Goal: Task Accomplishment & Management: Complete application form

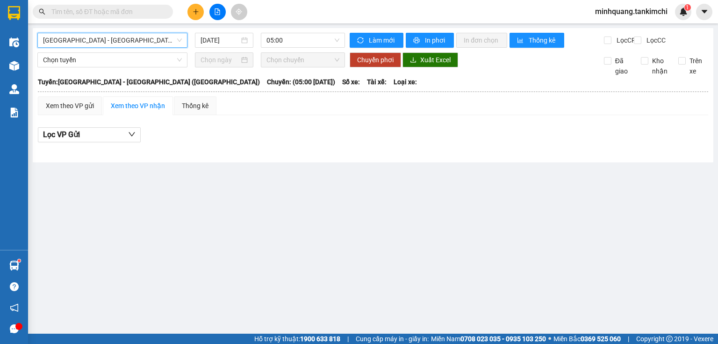
click at [143, 13] on input "text" at bounding box center [106, 12] width 110 height 10
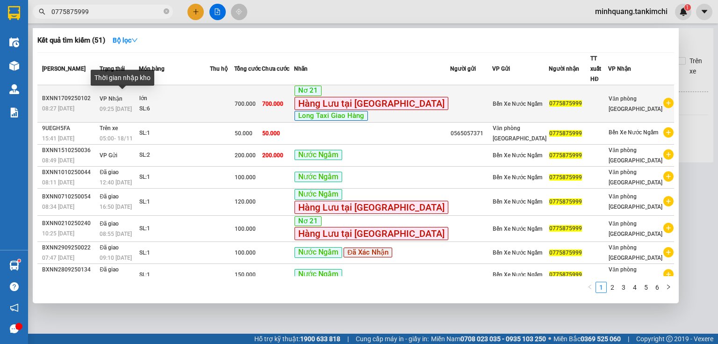
type input "0775875999"
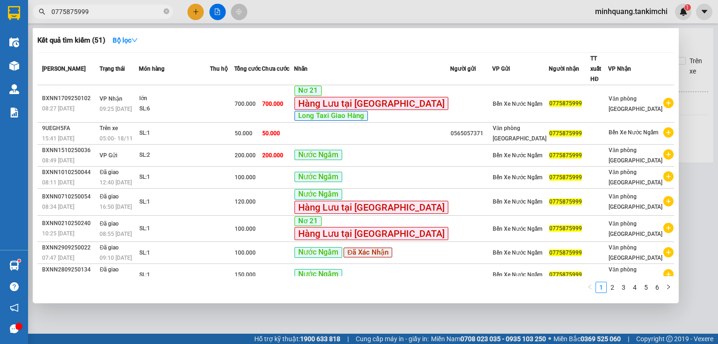
click at [132, 106] on span "09:25 [DATE]" at bounding box center [116, 109] width 32 height 7
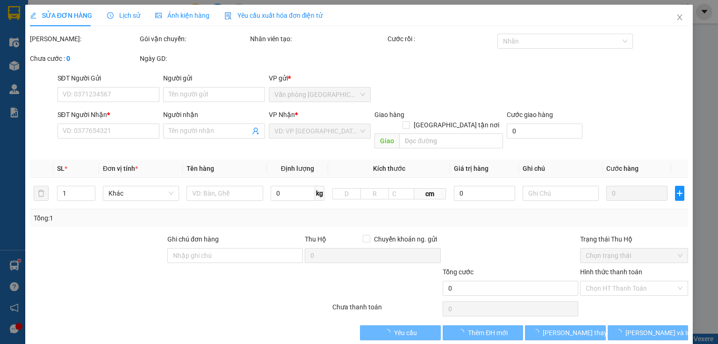
click at [122, 13] on span "Lịch sử" at bounding box center [123, 15] width 33 height 7
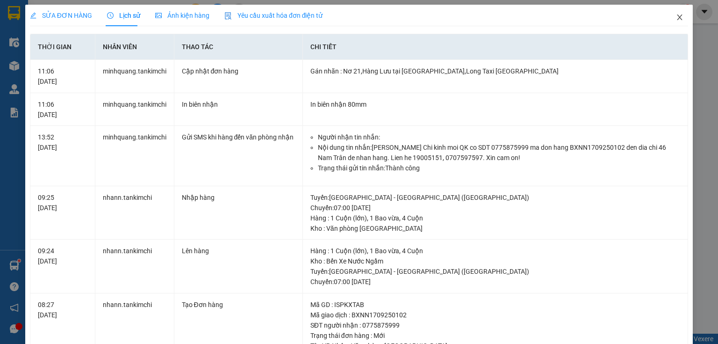
click at [676, 19] on icon "close" at bounding box center [679, 17] width 7 height 7
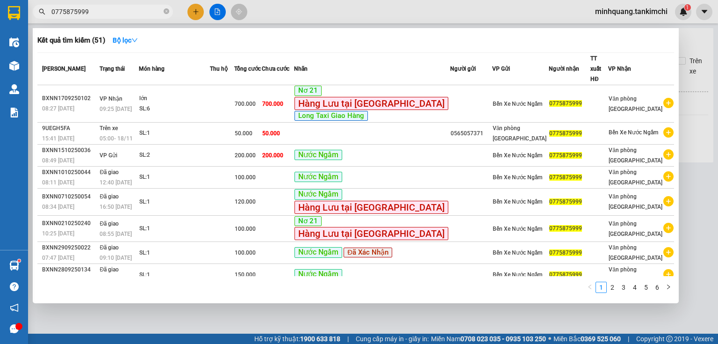
click at [92, 11] on input "0775875999" at bounding box center [106, 12] width 110 height 10
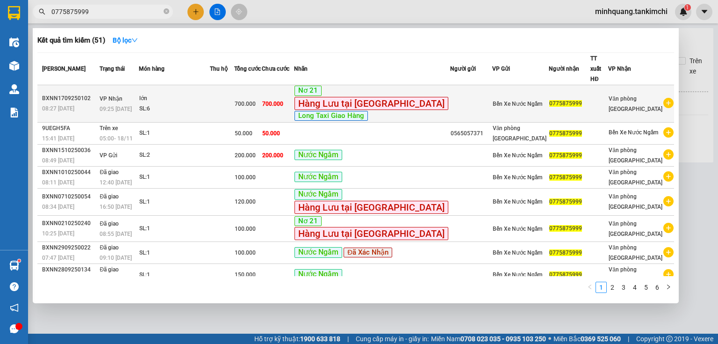
click at [132, 106] on span "09:25 [DATE]" at bounding box center [116, 109] width 32 height 7
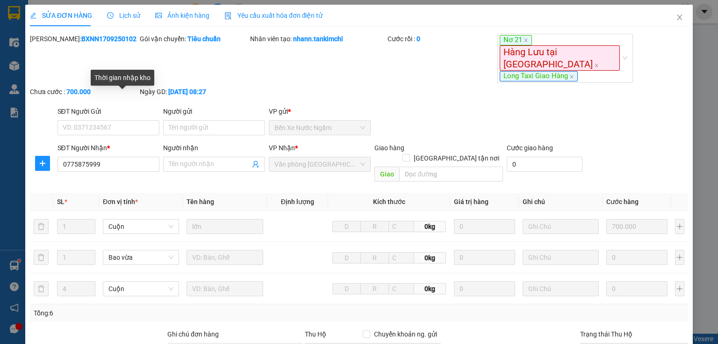
type input "0775875999"
type input "700.000"
click at [131, 14] on span "Lịch sử" at bounding box center [123, 15] width 33 height 7
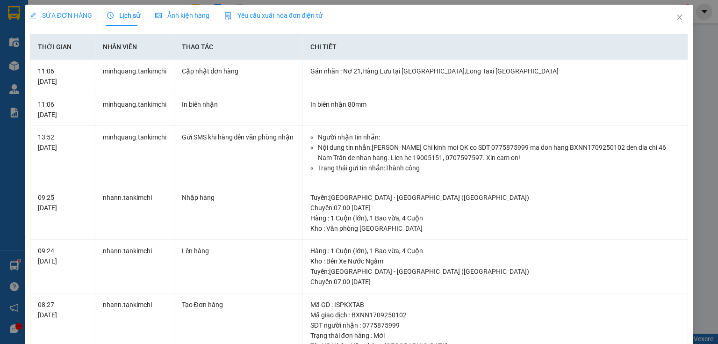
click at [180, 18] on span "Ảnh kiện hàng" at bounding box center [182, 15] width 54 height 7
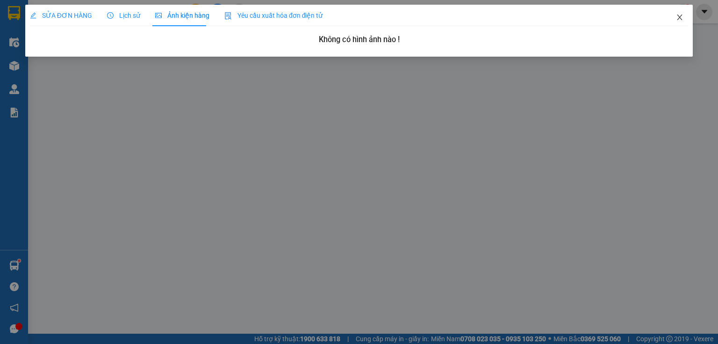
click at [681, 19] on icon "close" at bounding box center [679, 17] width 7 height 7
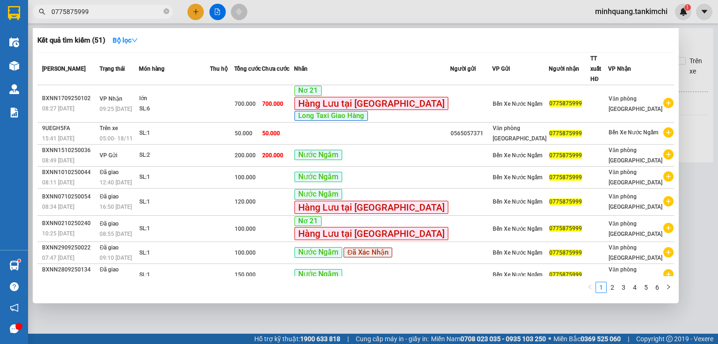
click at [108, 14] on input "0775875999" at bounding box center [106, 12] width 110 height 10
click at [227, 305] on div at bounding box center [359, 172] width 718 height 344
